Goal: Task Accomplishment & Management: Use online tool/utility

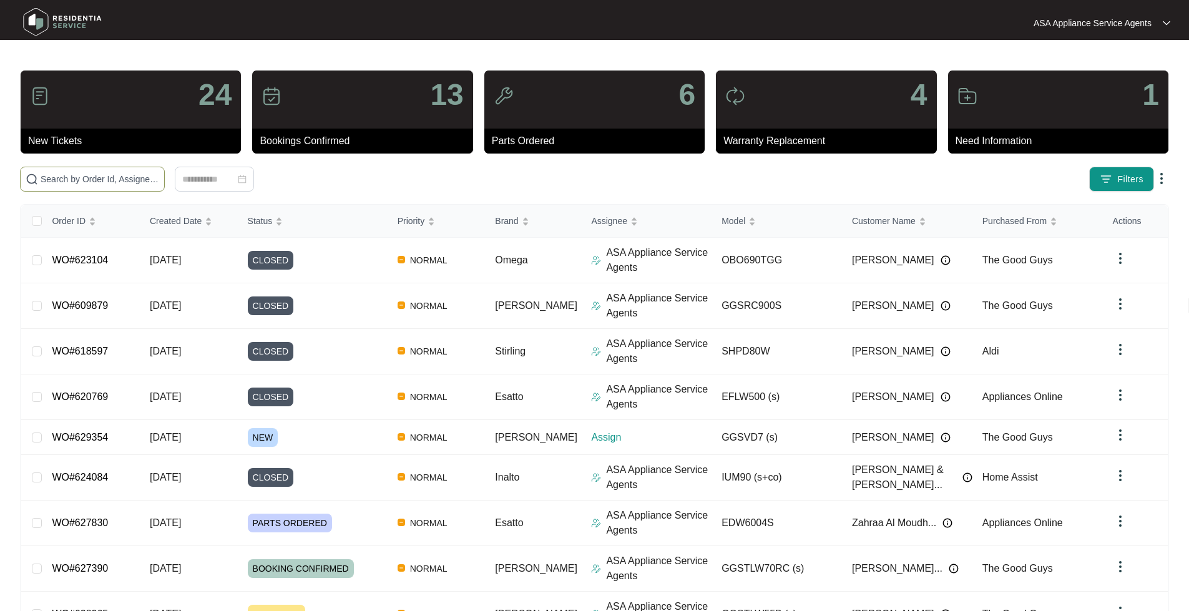
click at [152, 180] on input "text" at bounding box center [100, 179] width 119 height 14
paste input "WO#620682"
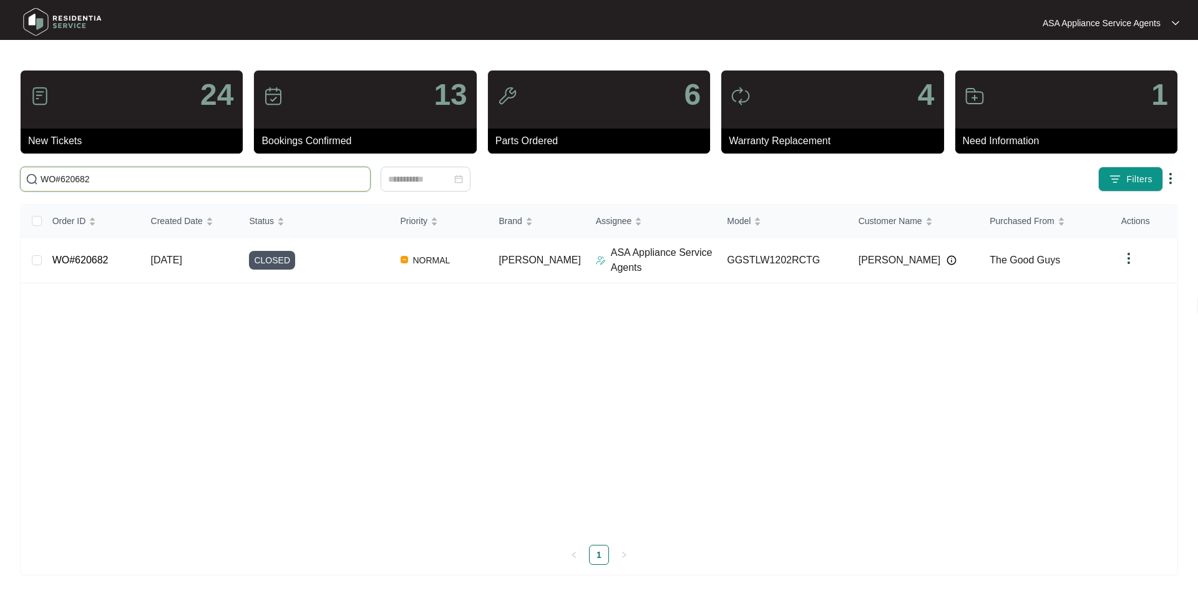
click at [105, 173] on input "WO#620682" at bounding box center [203, 179] width 324 height 14
drag, startPoint x: 107, startPoint y: 173, endPoint x: 17, endPoint y: 158, distance: 90.5
click at [17, 176] on div "WO#620682" at bounding box center [296, 179] width 562 height 25
paste input "2574"
type input "WO#622574"
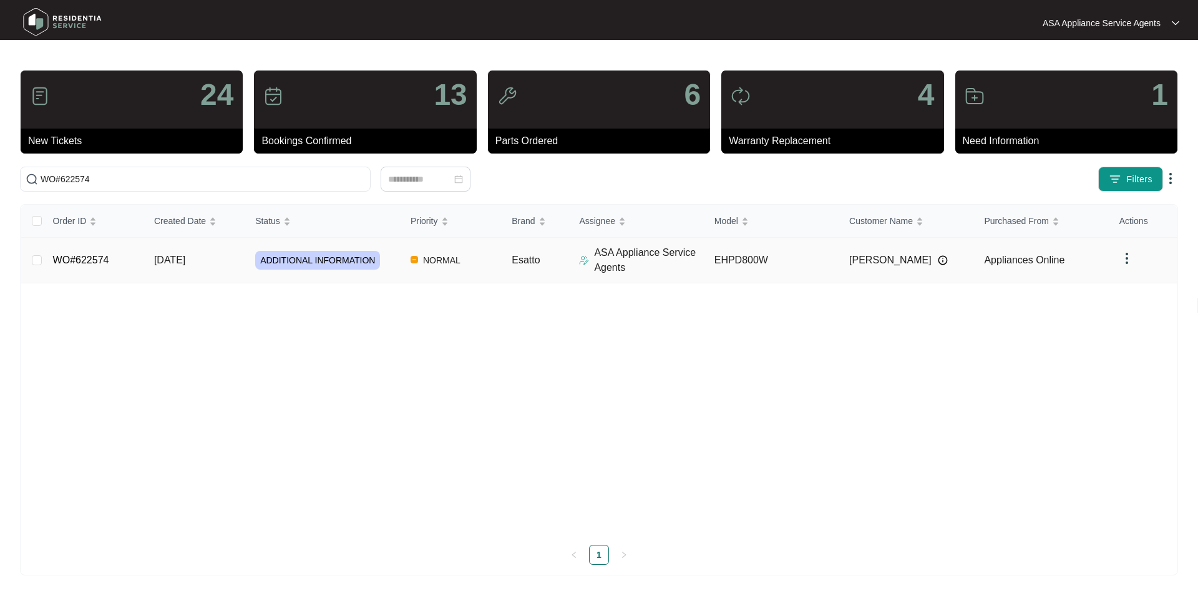
click at [79, 255] on link "WO#622574" at bounding box center [81, 260] width 56 height 11
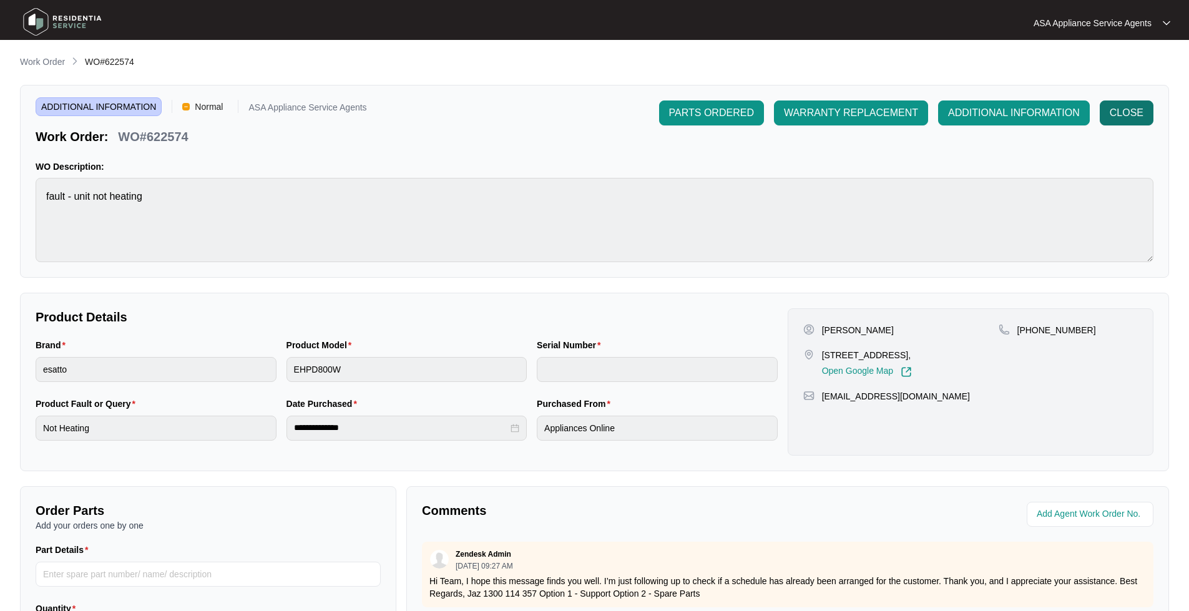
click at [1114, 112] on span "CLOSE" at bounding box center [1126, 112] width 34 height 15
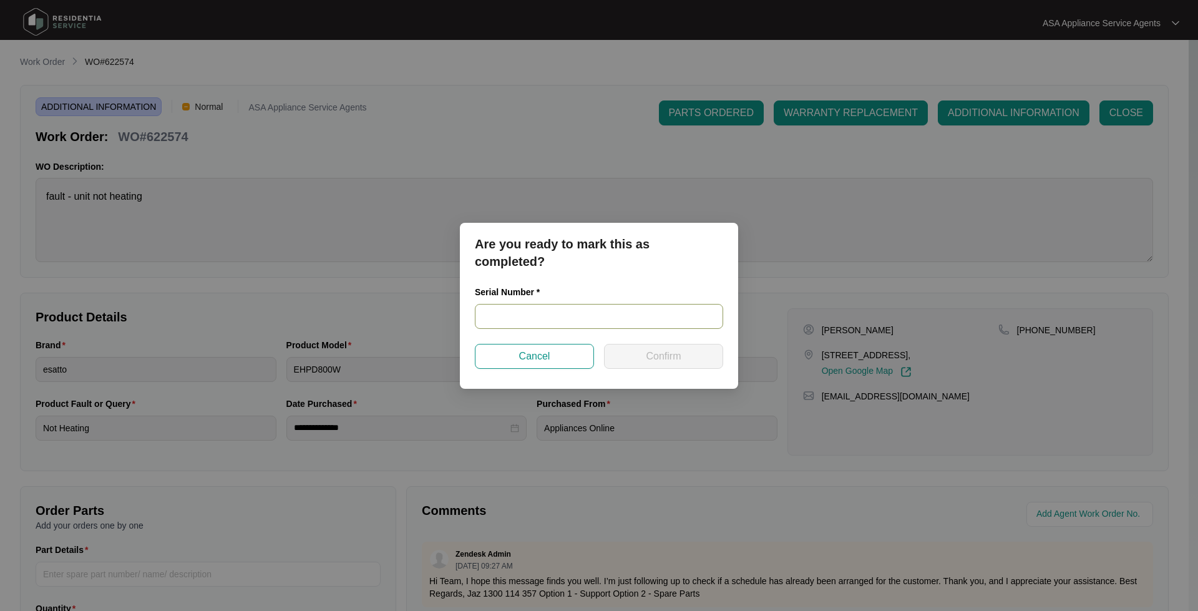
click at [522, 320] on input "text" at bounding box center [599, 316] width 248 height 25
paste input "540P552760146085P00215"
type input "540P552760146085P00215"
click at [683, 369] on div "Are you ready to mark this as completed? Serial Number * 540P552760146085P00215…" at bounding box center [599, 306] width 278 height 166
click at [667, 358] on span "Confirm" at bounding box center [663, 356] width 35 height 15
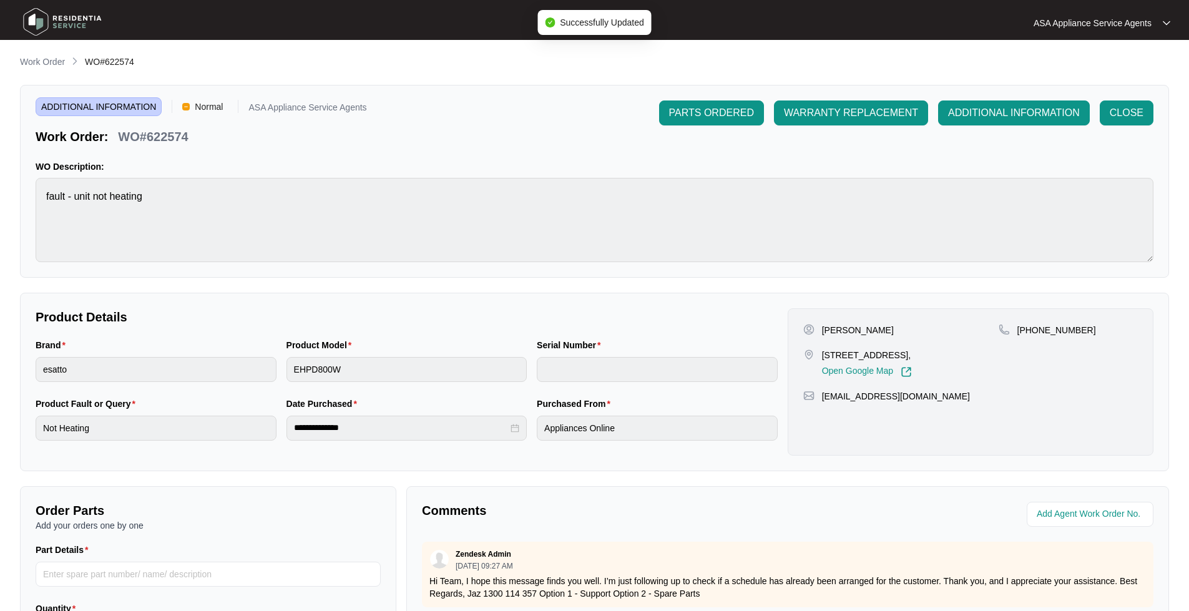
type input "540P552760146085P00215"
